Goal: Information Seeking & Learning: Learn about a topic

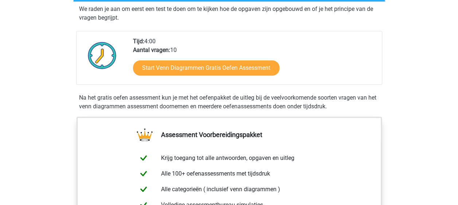
scroll to position [146, 0]
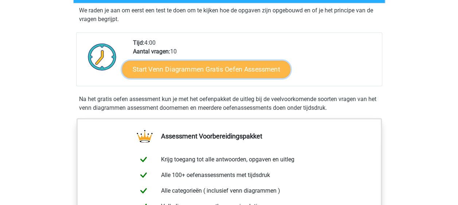
click at [207, 70] on link "Start Venn Diagrammen Gratis Oefen Assessment" at bounding box center [206, 69] width 168 height 17
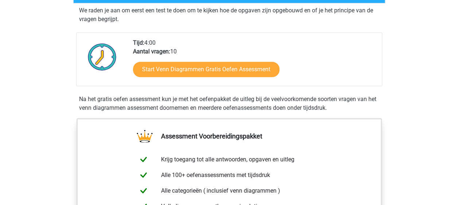
click at [200, 77] on div "Start Venn Diagrammen Gratis Oefen Assessment" at bounding box center [254, 71] width 243 height 30
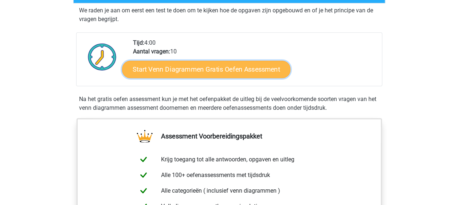
click at [200, 73] on link "Start Venn Diagrammen Gratis Oefen Assessment" at bounding box center [206, 69] width 168 height 17
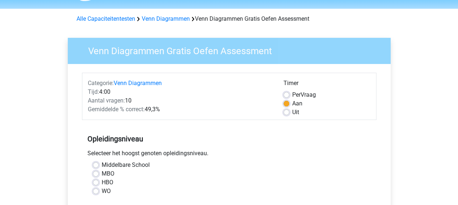
scroll to position [36, 0]
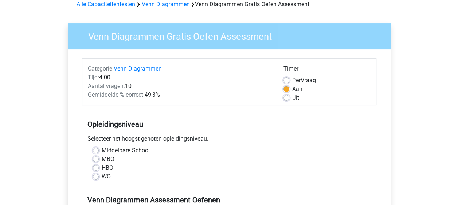
click at [106, 163] on label "MBO" at bounding box center [108, 159] width 13 height 9
click at [99, 162] on input "MBO" at bounding box center [96, 158] width 6 height 7
radio input "true"
click at [106, 164] on label "HBO" at bounding box center [108, 168] width 12 height 9
click at [99, 164] on input "HBO" at bounding box center [96, 167] width 6 height 7
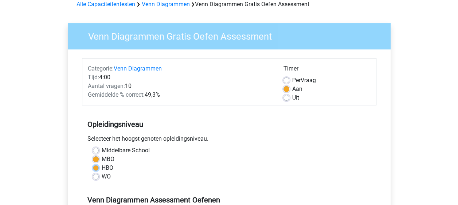
radio input "true"
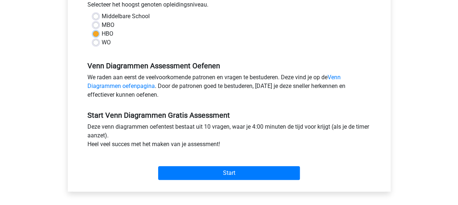
scroll to position [182, 0]
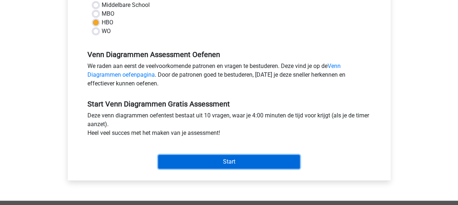
click at [209, 164] on input "Start" at bounding box center [229, 162] width 142 height 14
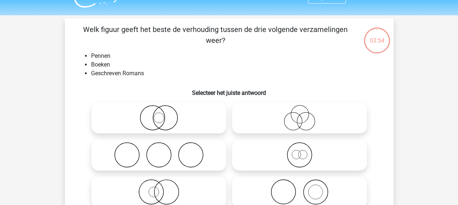
scroll to position [36, 0]
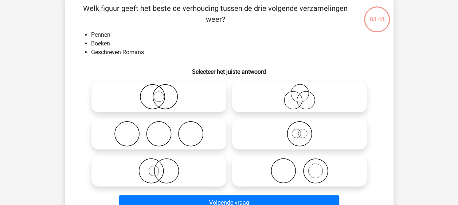
click at [184, 131] on icon at bounding box center [158, 133] width 129 height 25
click at [164, 130] on input "radio" at bounding box center [161, 128] width 5 height 5
radio input "true"
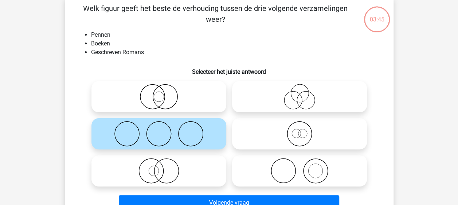
scroll to position [73, 0]
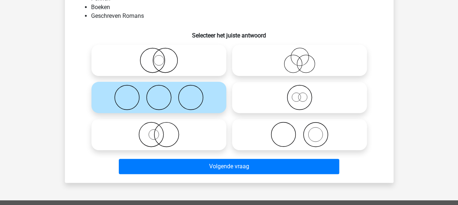
click at [315, 135] on icon at bounding box center [299, 134] width 129 height 25
click at [304, 131] on input "radio" at bounding box center [301, 128] width 5 height 5
radio input "true"
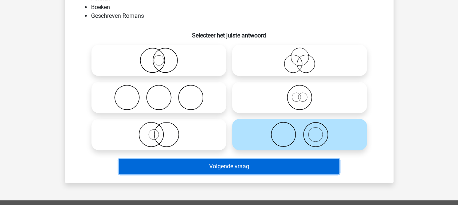
click at [246, 169] on button "Volgende vraag" at bounding box center [229, 166] width 220 height 15
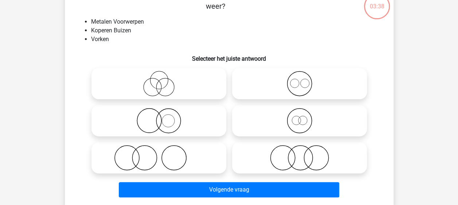
scroll to position [34, 0]
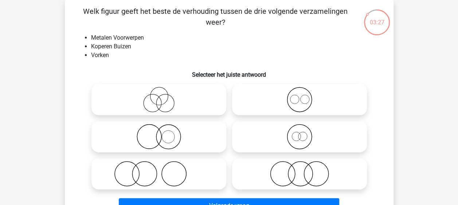
click at [175, 179] on icon at bounding box center [158, 173] width 129 height 25
click at [164, 170] on input "radio" at bounding box center [161, 168] width 5 height 5
radio input "true"
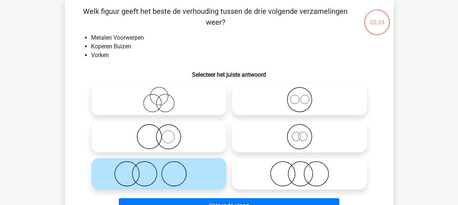
click at [274, 178] on icon at bounding box center [299, 173] width 129 height 25
click at [299, 170] on input "radio" at bounding box center [301, 168] width 5 height 5
radio input "true"
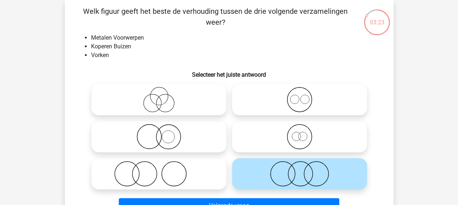
click at [190, 178] on icon at bounding box center [158, 173] width 129 height 25
click at [164, 170] on input "radio" at bounding box center [161, 168] width 5 height 5
radio input "true"
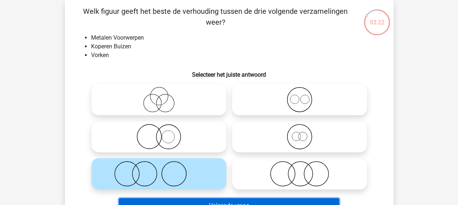
click at [233, 204] on button "Volgende vraag" at bounding box center [229, 206] width 220 height 15
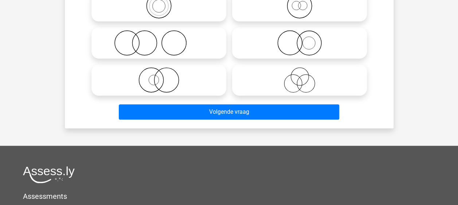
scroll to position [146, 0]
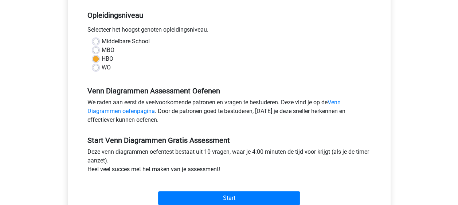
scroll to position [219, 0]
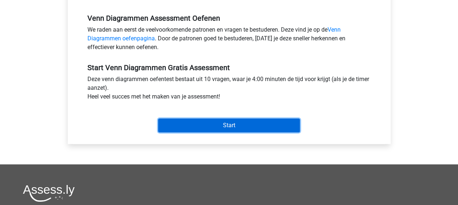
click at [210, 119] on input "Start" at bounding box center [229, 126] width 142 height 14
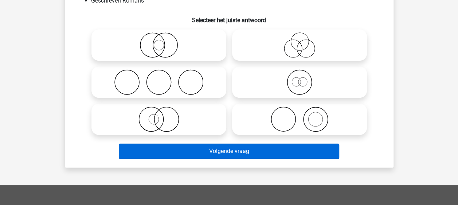
scroll to position [109, 0]
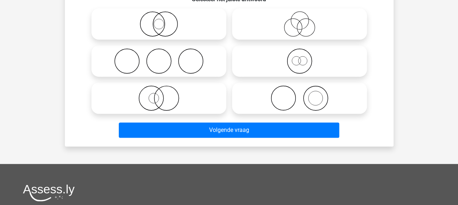
click at [290, 105] on icon at bounding box center [299, 98] width 129 height 25
click at [299, 95] on input "radio" at bounding box center [301, 92] width 5 height 5
radio input "true"
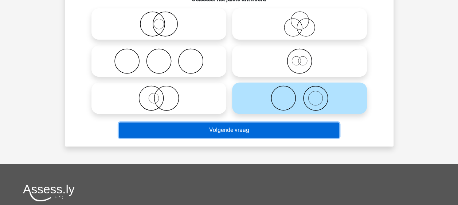
click at [271, 136] on button "Volgende vraag" at bounding box center [229, 130] width 220 height 15
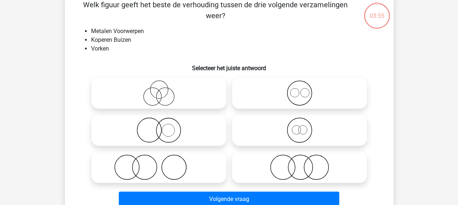
scroll to position [34, 0]
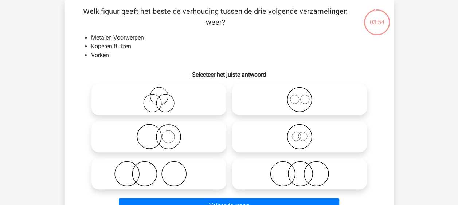
click at [186, 167] on icon at bounding box center [158, 173] width 129 height 25
click at [164, 167] on input "radio" at bounding box center [161, 168] width 5 height 5
radio input "true"
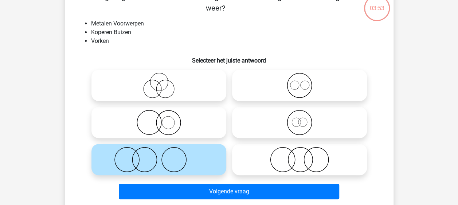
scroll to position [70, 0]
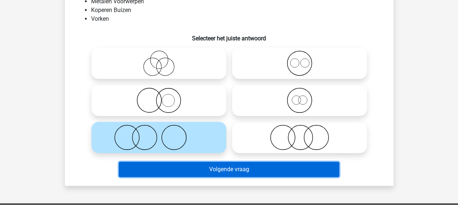
click at [221, 169] on button "Volgende vraag" at bounding box center [229, 169] width 220 height 15
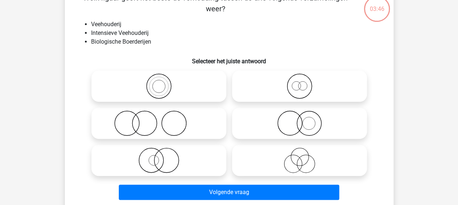
scroll to position [34, 0]
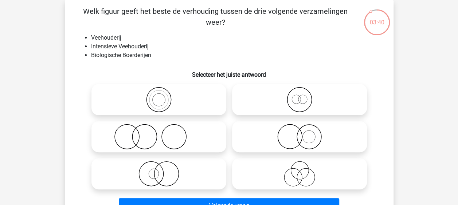
click at [274, 126] on icon at bounding box center [299, 136] width 129 height 25
click at [299, 129] on input "radio" at bounding box center [301, 131] width 5 height 5
radio input "true"
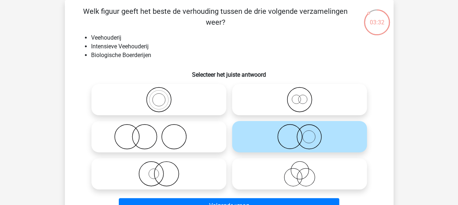
click at [254, 198] on div "Volgende vraag" at bounding box center [228, 205] width 305 height 24
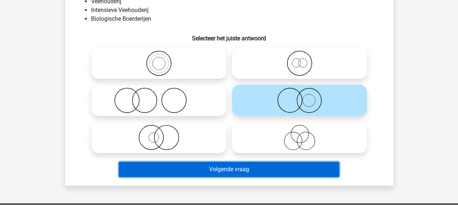
click at [244, 173] on button "Volgende vraag" at bounding box center [229, 169] width 220 height 15
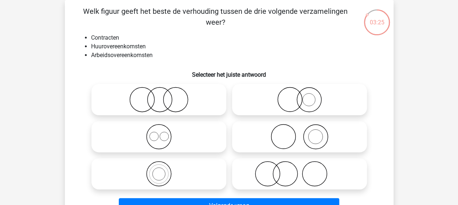
click at [202, 136] on icon at bounding box center [158, 136] width 129 height 25
click at [164, 133] on input "radio" at bounding box center [161, 131] width 5 height 5
radio input "true"
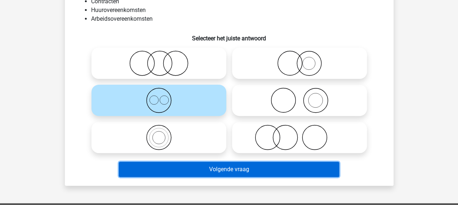
click at [222, 168] on button "Volgende vraag" at bounding box center [229, 169] width 220 height 15
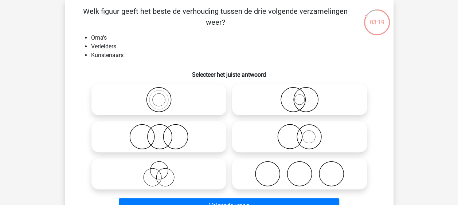
click at [163, 172] on icon at bounding box center [158, 173] width 129 height 25
click at [163, 170] on input "radio" at bounding box center [161, 168] width 5 height 5
radio input "true"
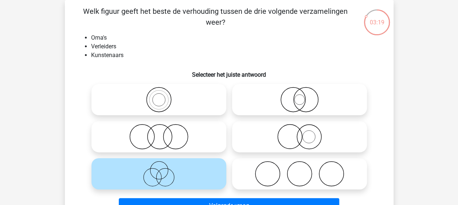
scroll to position [70, 0]
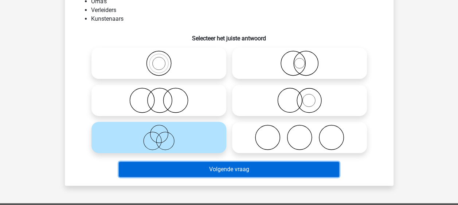
click at [224, 171] on button "Volgende vraag" at bounding box center [229, 169] width 220 height 15
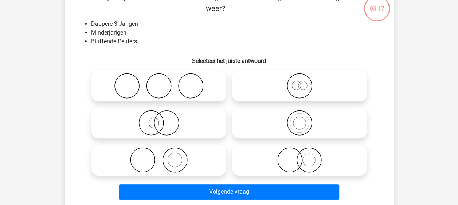
scroll to position [34, 0]
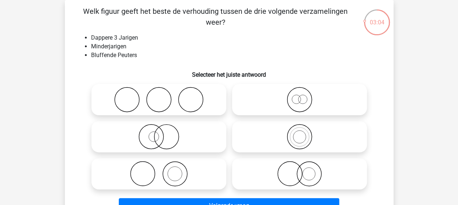
click at [194, 95] on icon at bounding box center [158, 99] width 129 height 25
click at [164, 95] on input "radio" at bounding box center [161, 93] width 5 height 5
radio input "true"
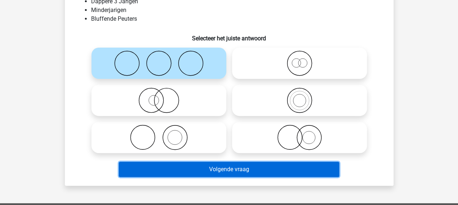
click at [226, 171] on button "Volgende vraag" at bounding box center [229, 169] width 220 height 15
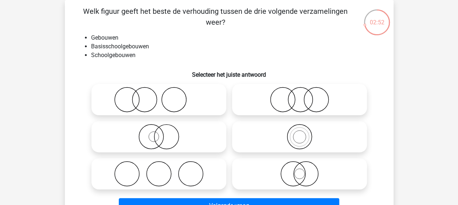
click at [288, 100] on circle at bounding box center [300, 100] width 24 height 24
click at [299, 96] on input "radio" at bounding box center [301, 93] width 5 height 5
radio input "true"
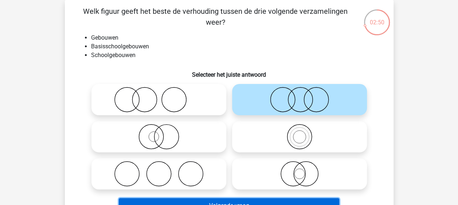
click at [251, 200] on button "Volgende vraag" at bounding box center [229, 206] width 220 height 15
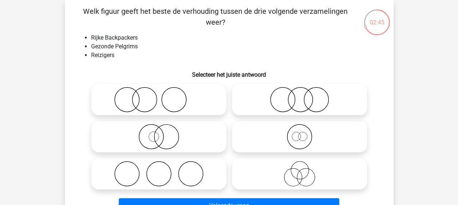
click at [203, 174] on circle at bounding box center [190, 174] width 24 height 24
click at [164, 170] on input "radio" at bounding box center [161, 168] width 5 height 5
radio input "true"
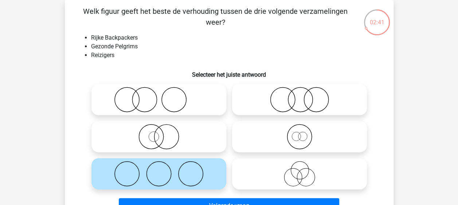
click at [267, 170] on icon at bounding box center [299, 173] width 129 height 25
click at [299, 170] on input "radio" at bounding box center [301, 168] width 5 height 5
radio input "true"
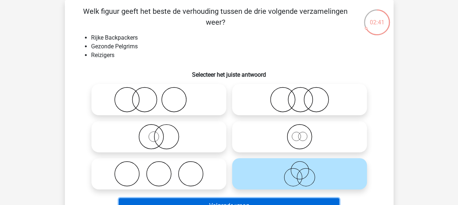
click at [247, 201] on button "Volgende vraag" at bounding box center [229, 206] width 220 height 15
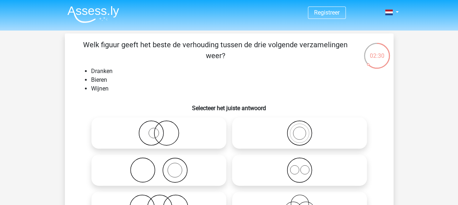
scroll to position [36, 0]
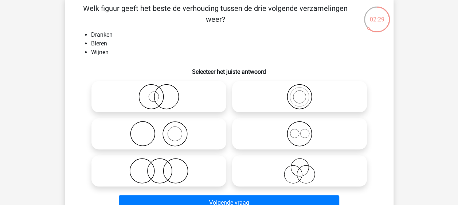
click at [249, 144] on icon at bounding box center [299, 133] width 129 height 25
click at [299, 130] on input "radio" at bounding box center [301, 128] width 5 height 5
radio input "true"
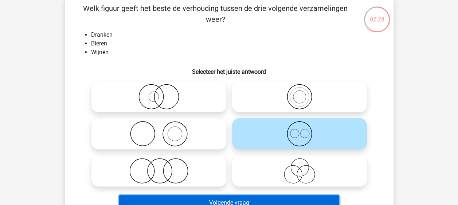
click at [226, 196] on button "Volgende vraag" at bounding box center [229, 203] width 220 height 15
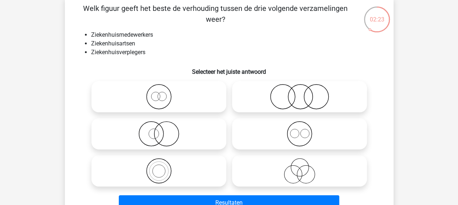
click at [280, 127] on icon at bounding box center [299, 133] width 129 height 25
click at [299, 127] on input "radio" at bounding box center [301, 128] width 5 height 5
radio input "true"
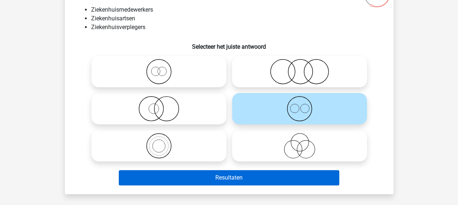
scroll to position [73, 0]
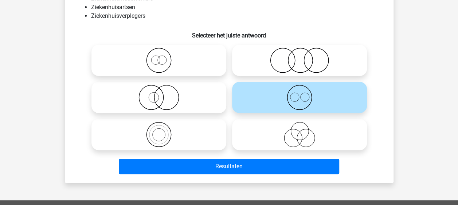
click at [192, 56] on icon at bounding box center [158, 60] width 129 height 25
click at [164, 56] on input "radio" at bounding box center [161, 54] width 5 height 5
radio input "true"
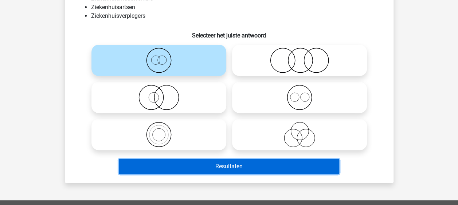
click at [209, 165] on button "Resultaten" at bounding box center [229, 166] width 220 height 15
